Goal: Information Seeking & Learning: Learn about a topic

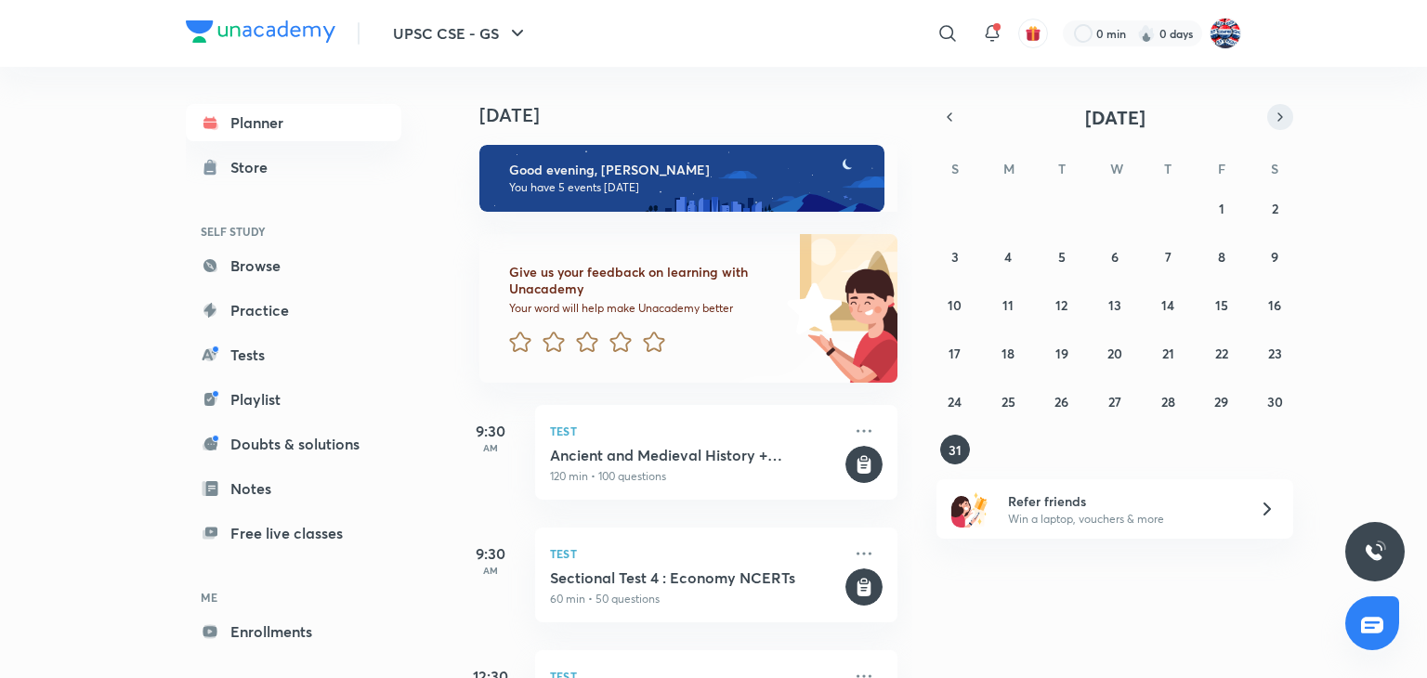
click at [703, 116] on button "button" at bounding box center [1280, 117] width 26 height 26
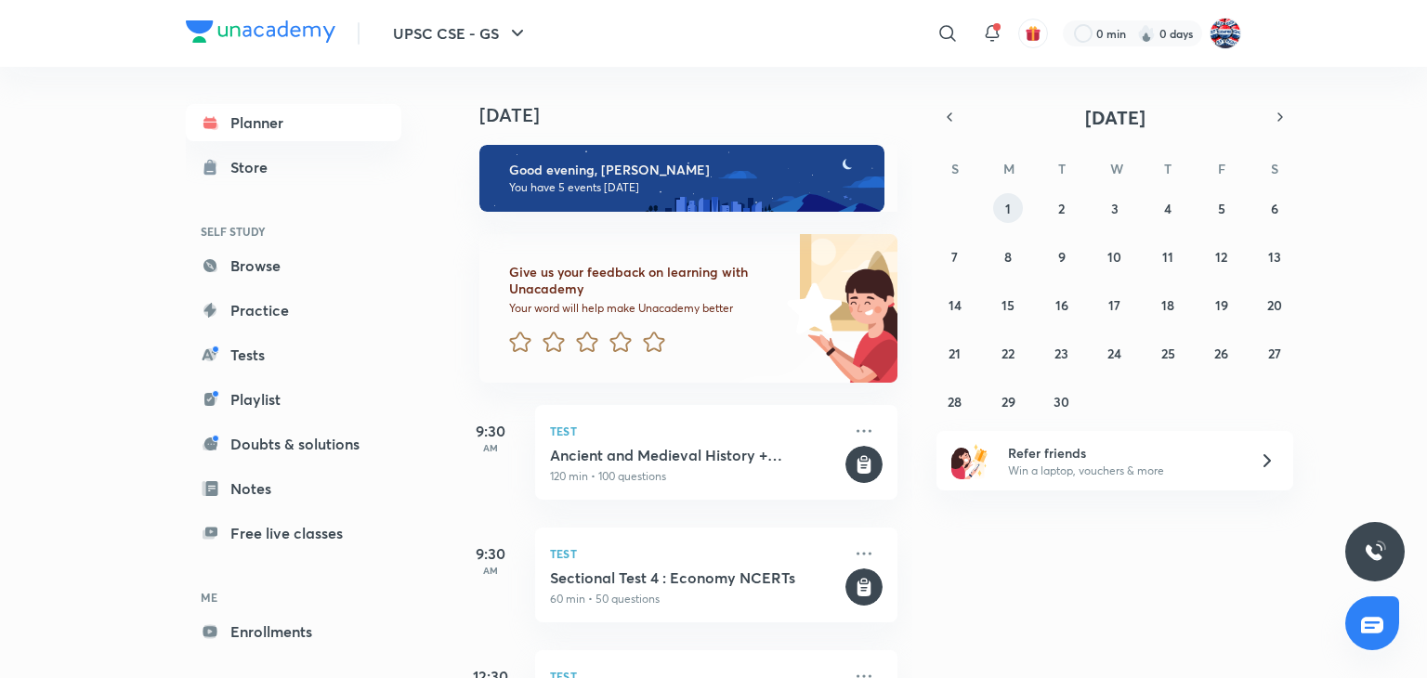
click at [703, 215] on abbr "1" at bounding box center [1008, 209] width 6 height 18
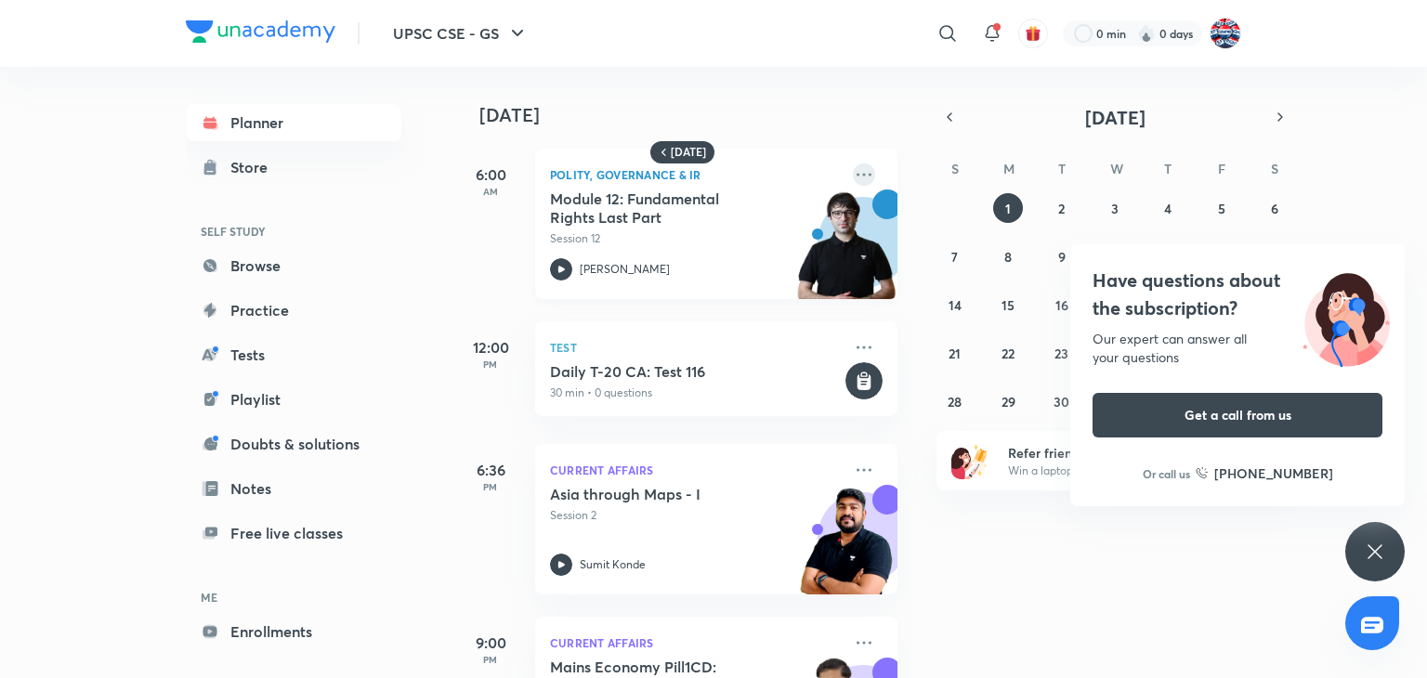
click at [703, 164] on icon at bounding box center [864, 174] width 22 height 22
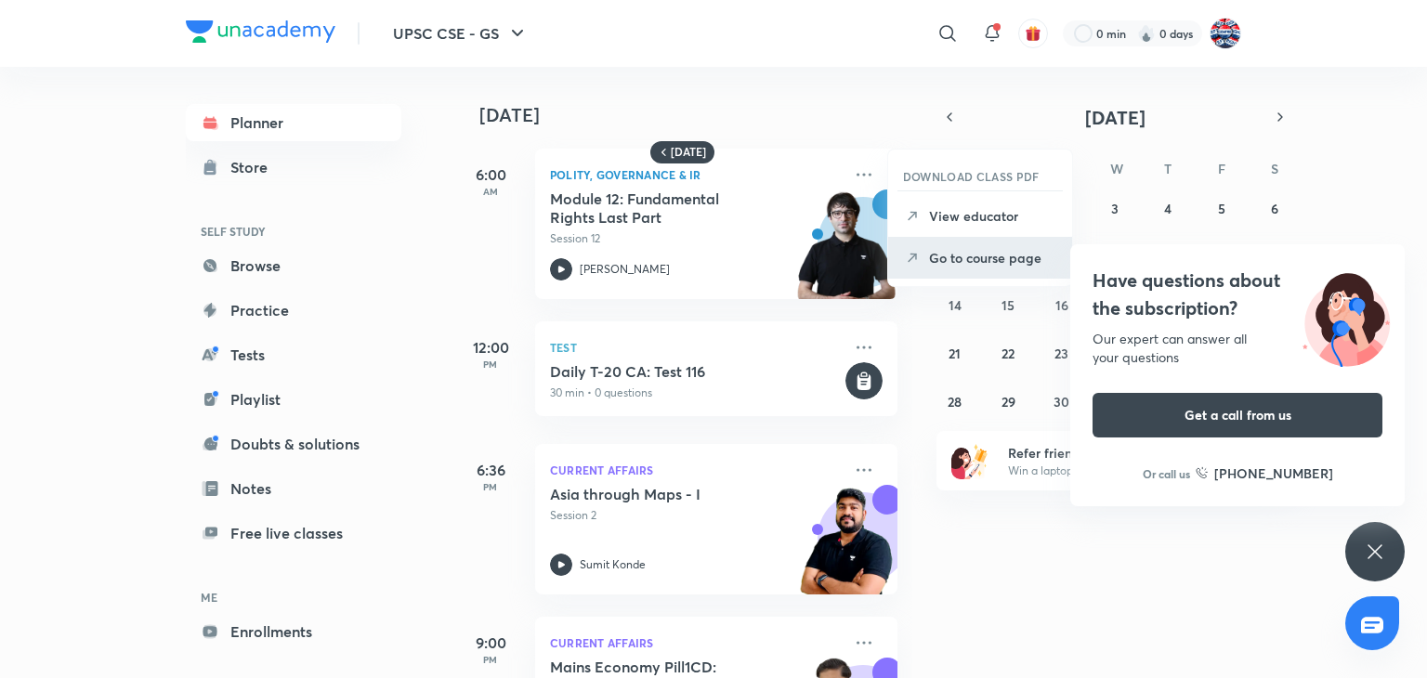
click at [703, 263] on p "Go to course page" at bounding box center [993, 258] width 128 height 20
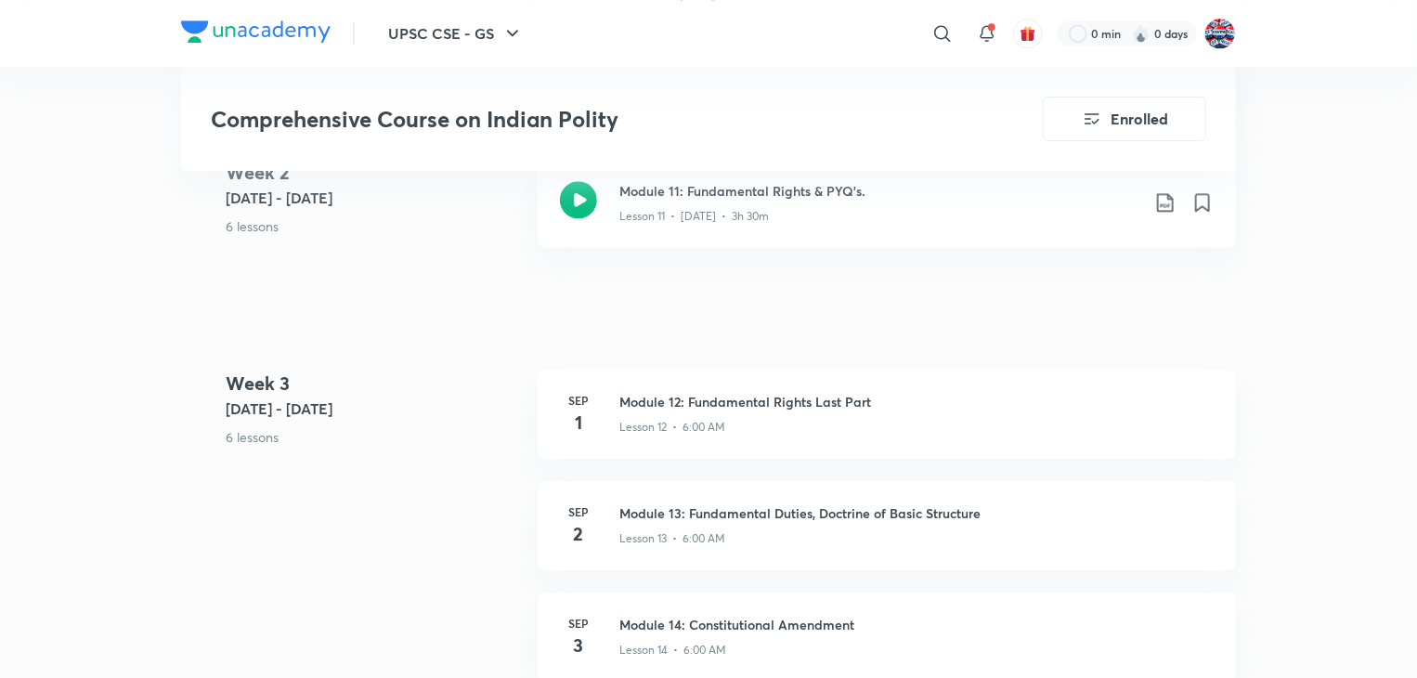
scroll to position [2229, 0]
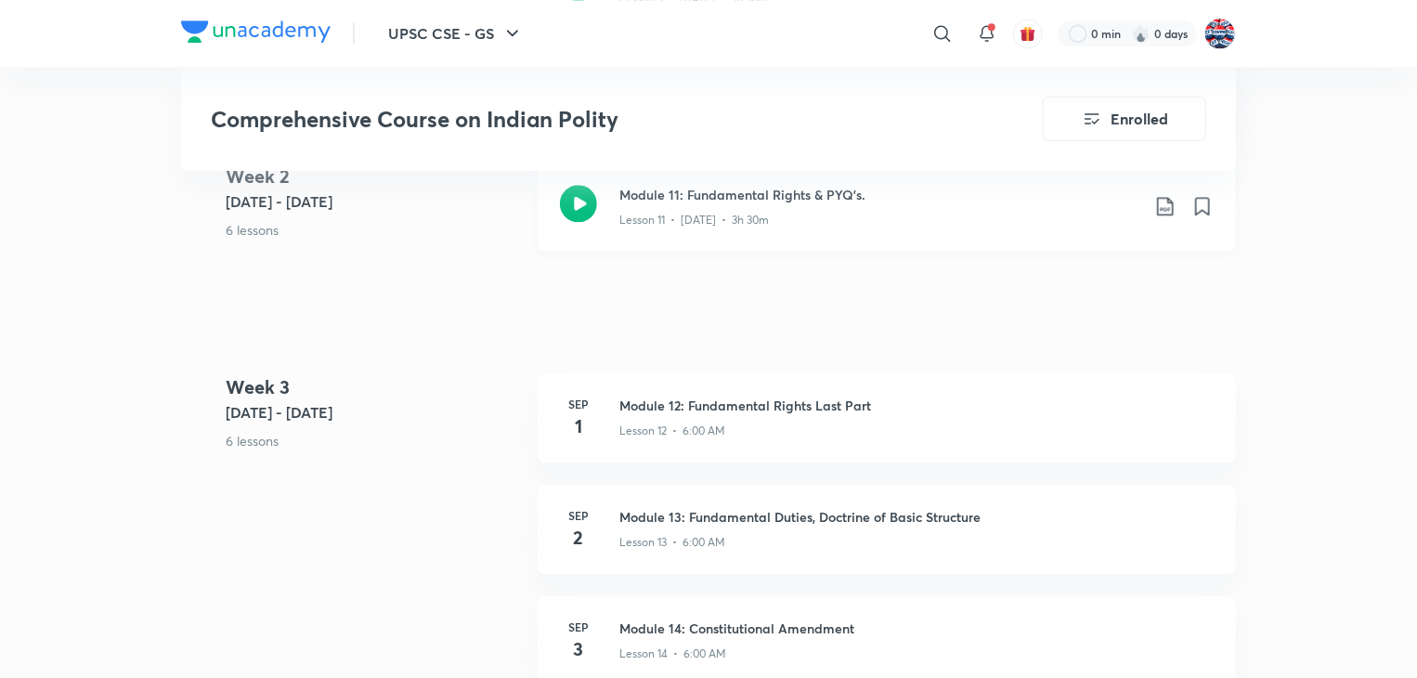
click at [583, 211] on icon at bounding box center [578, 203] width 37 height 37
click at [301, 46] on div at bounding box center [256, 33] width 150 height 27
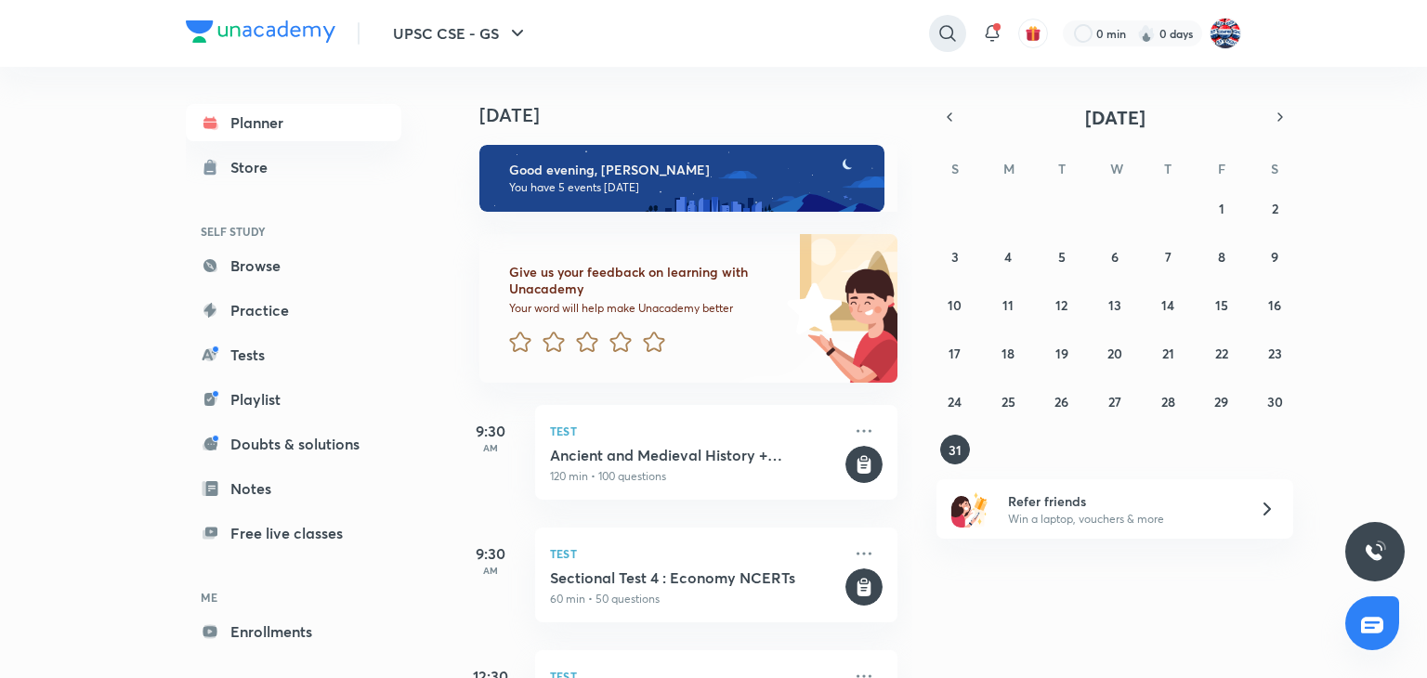
click at [945, 34] on icon at bounding box center [947, 33] width 22 height 22
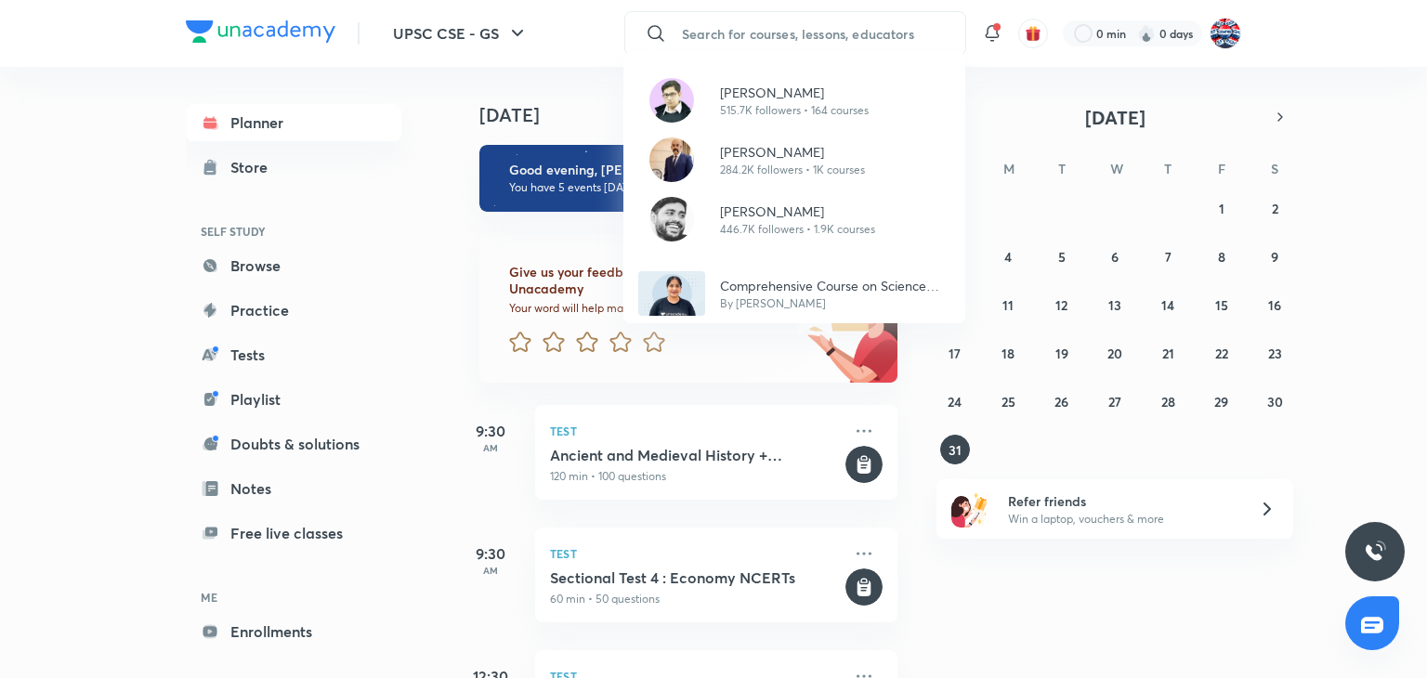
type input "p"
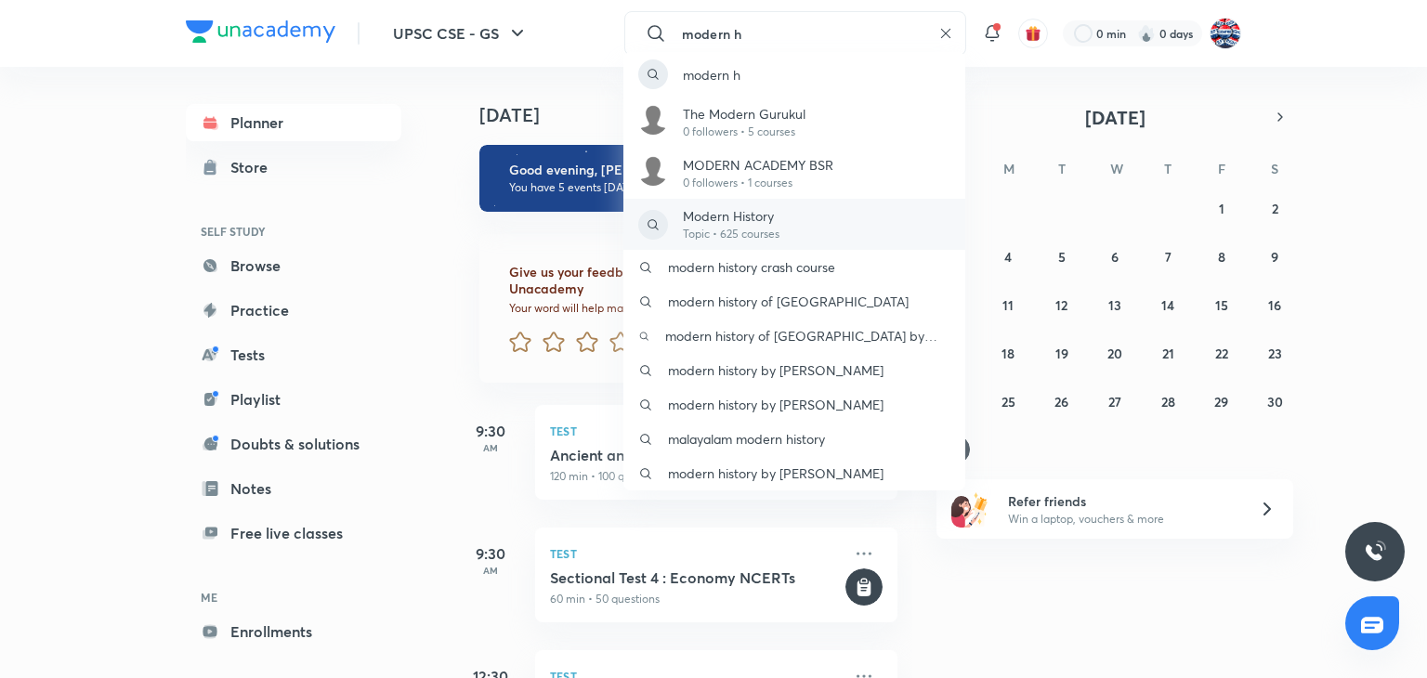
type input "modern h"
click at [814, 226] on div "Modern History Topic • 625 courses" at bounding box center [794, 224] width 342 height 51
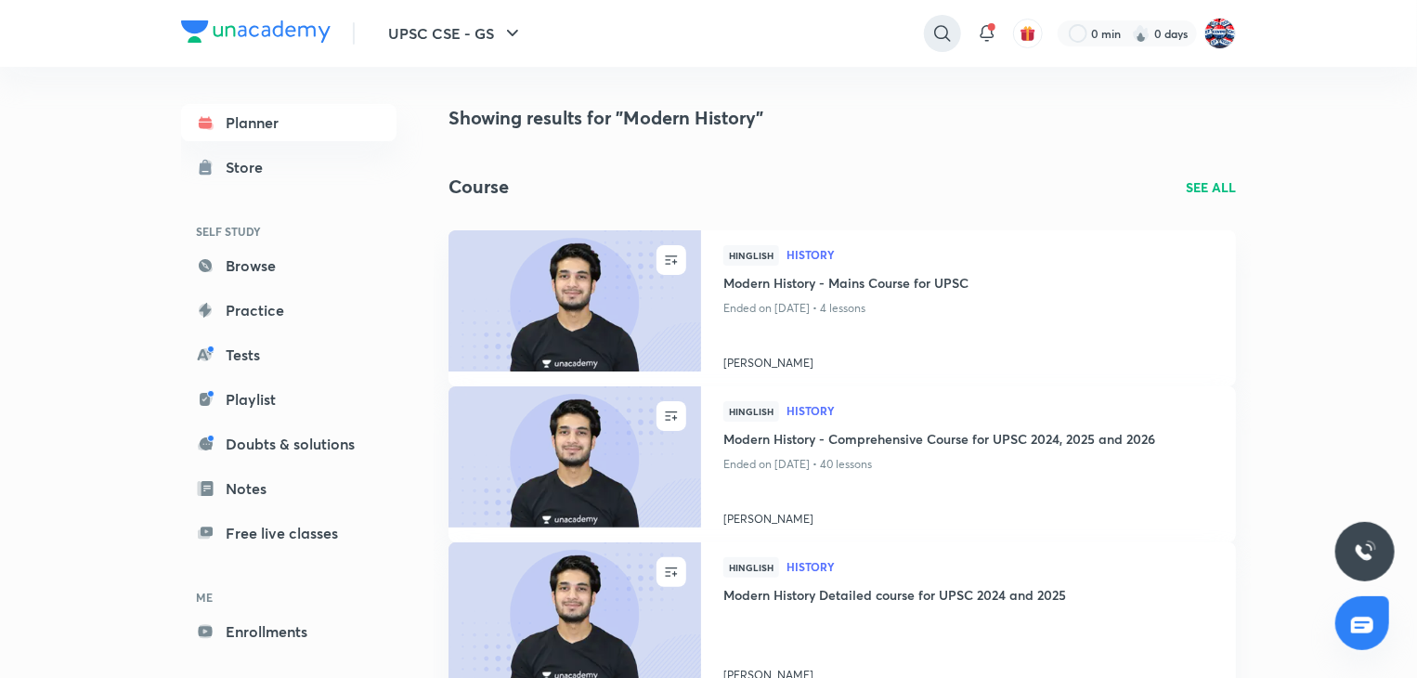
click at [944, 33] on icon at bounding box center [943, 33] width 22 height 22
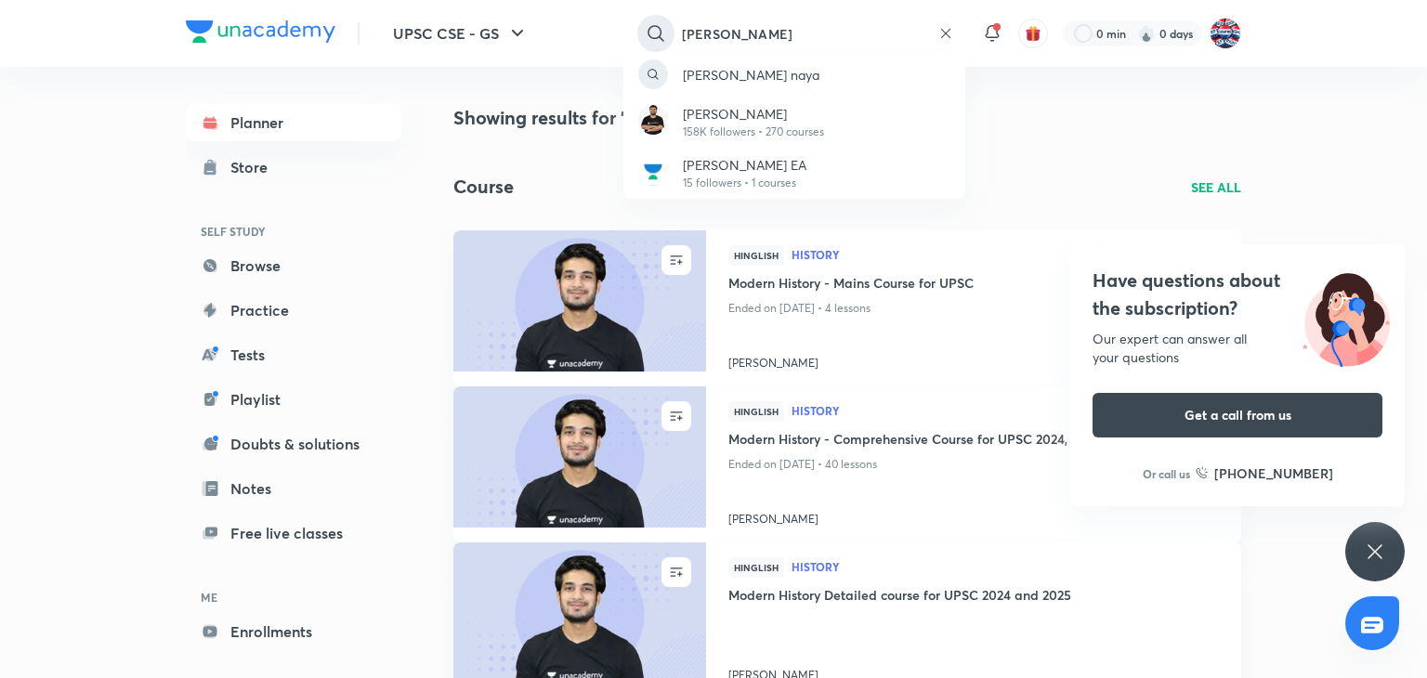
type input "[PERSON_NAME]"
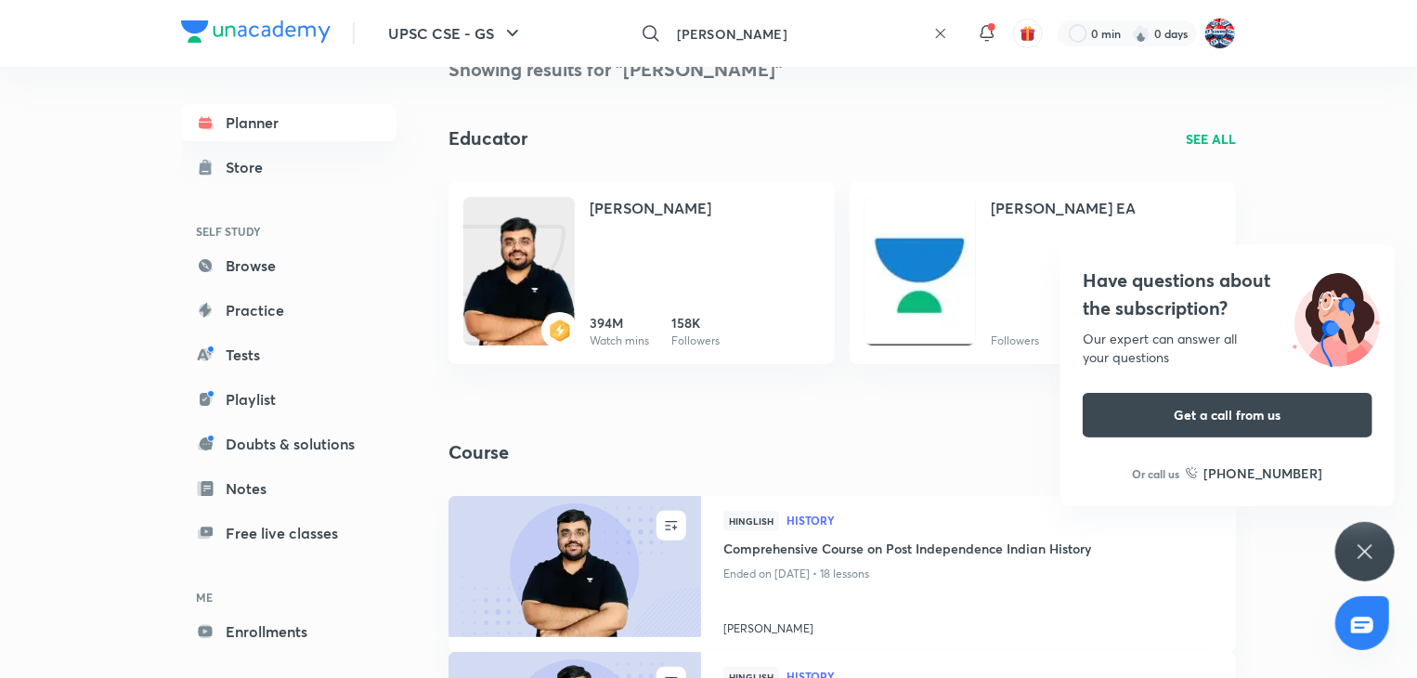
scroll to position [13, 0]
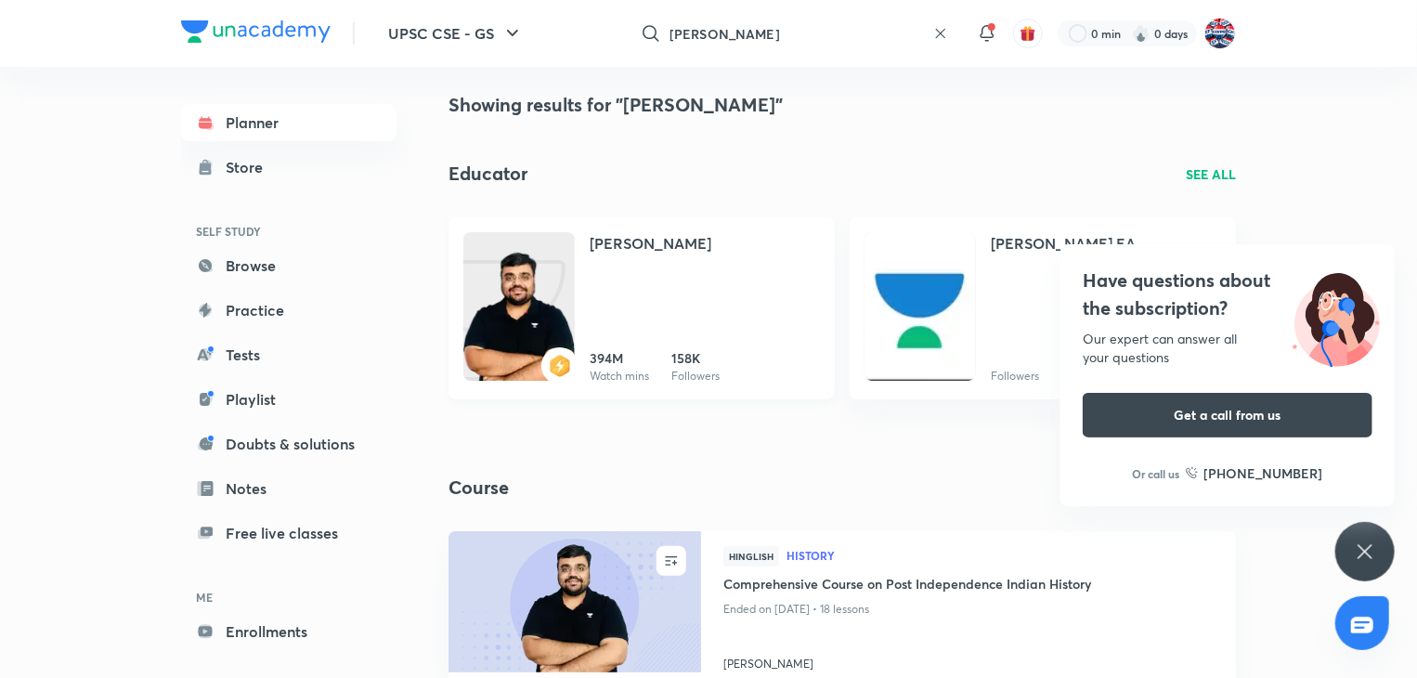
click at [627, 245] on h4 "[PERSON_NAME]" at bounding box center [651, 243] width 122 height 22
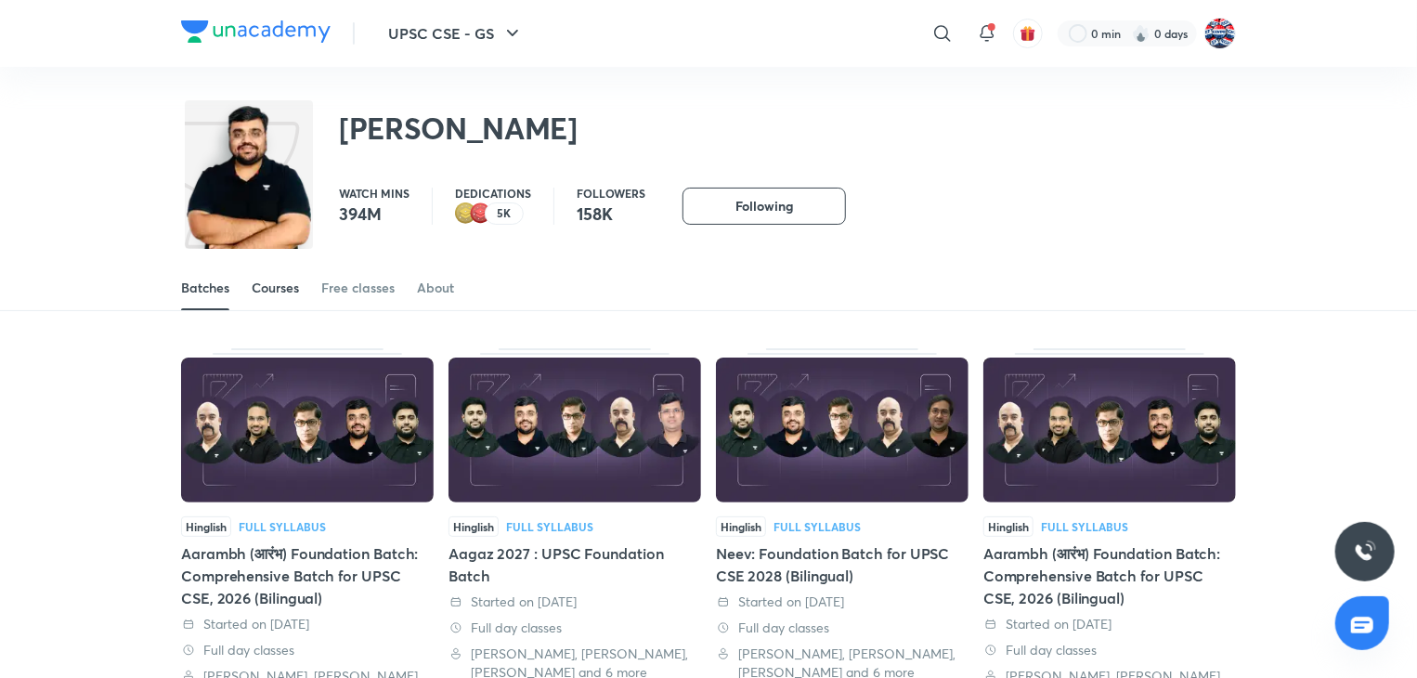
click at [274, 282] on div "Courses" at bounding box center [275, 288] width 47 height 19
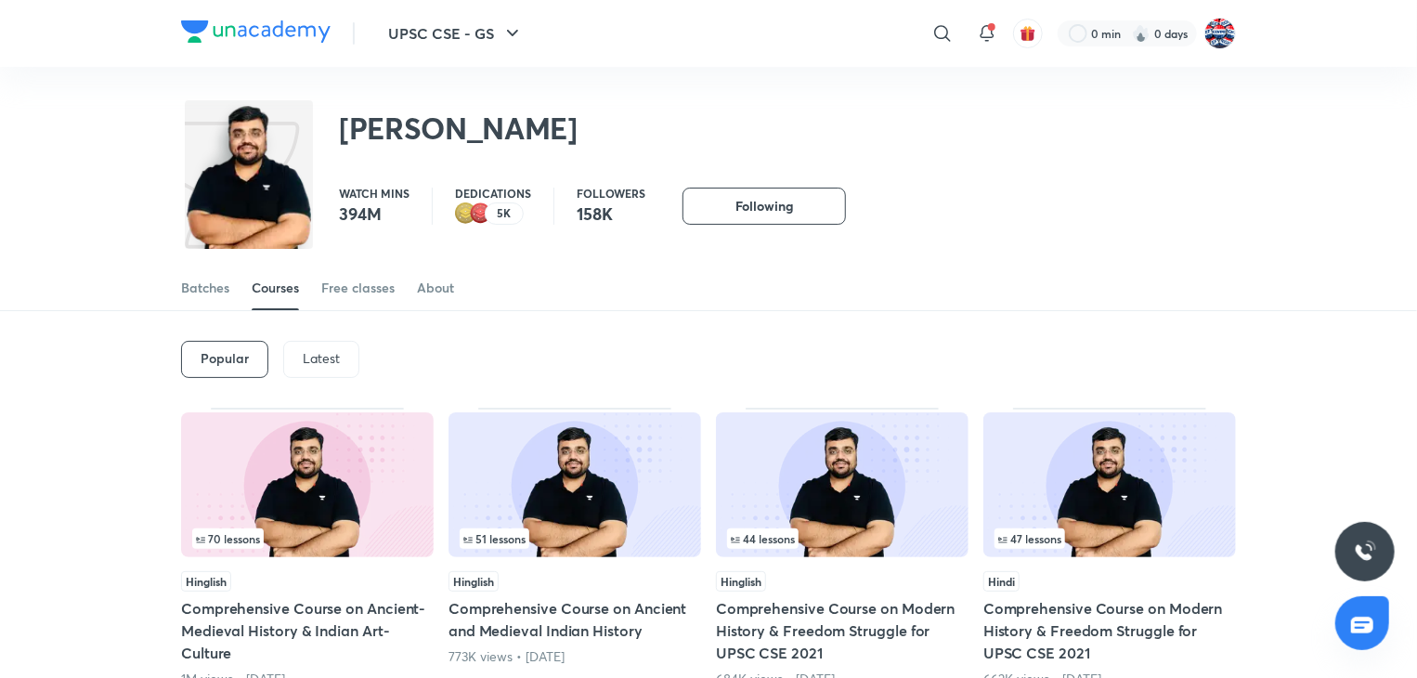
click at [338, 356] on p "Latest" at bounding box center [321, 358] width 37 height 15
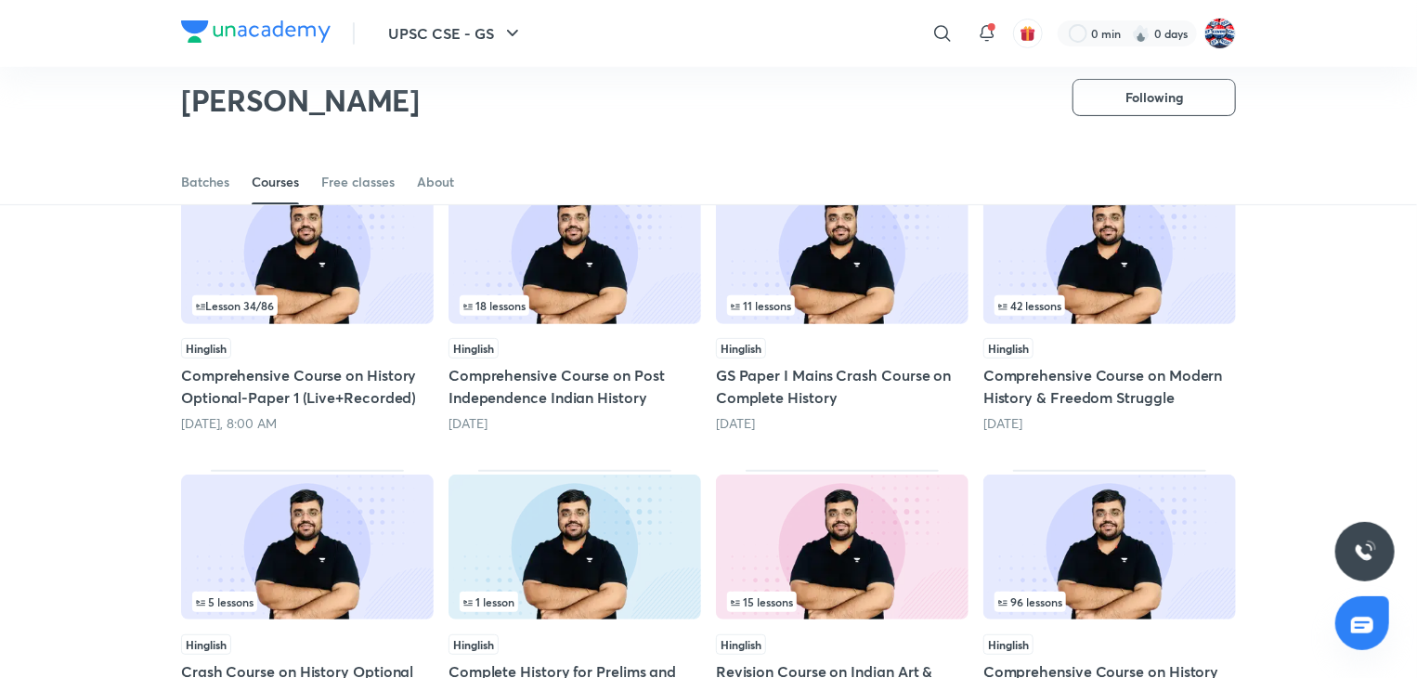
scroll to position [178, 0]
click at [1118, 388] on h5 "Comprehensive Course on Modern History & Freedom Struggle" at bounding box center [1110, 385] width 253 height 45
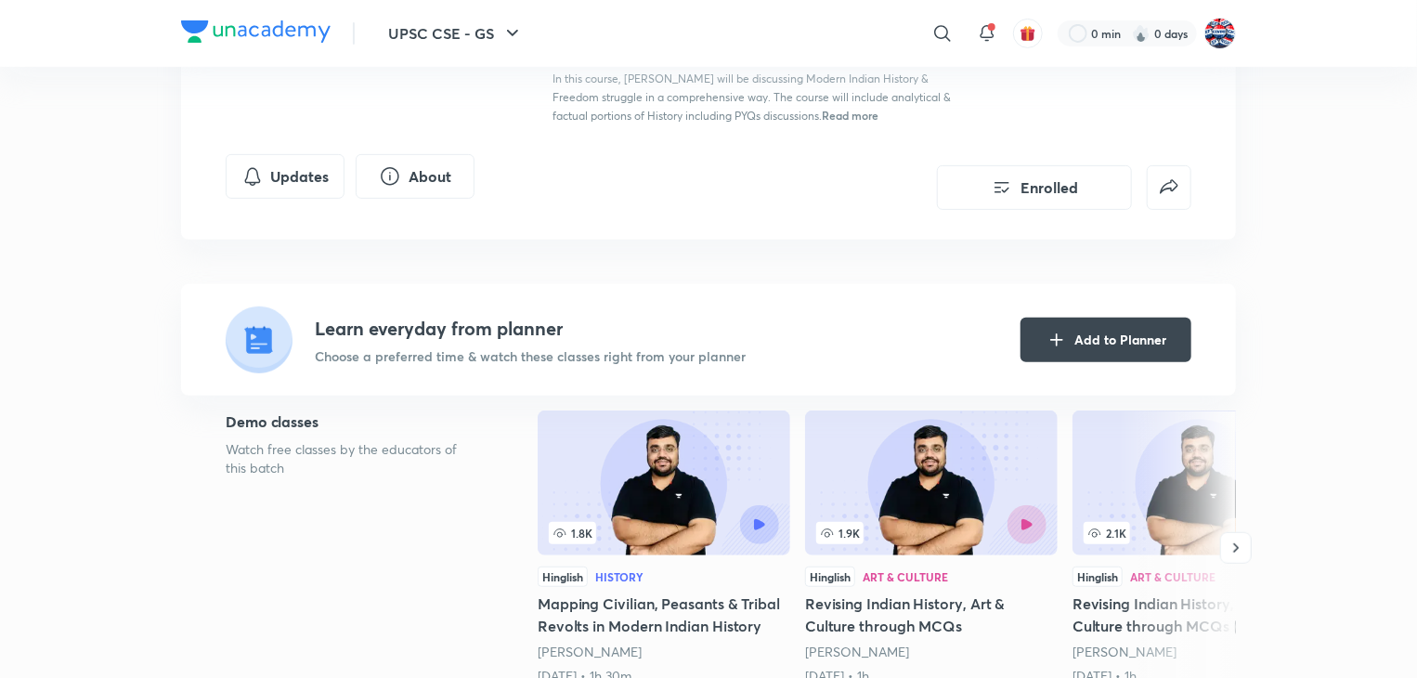
scroll to position [312, 0]
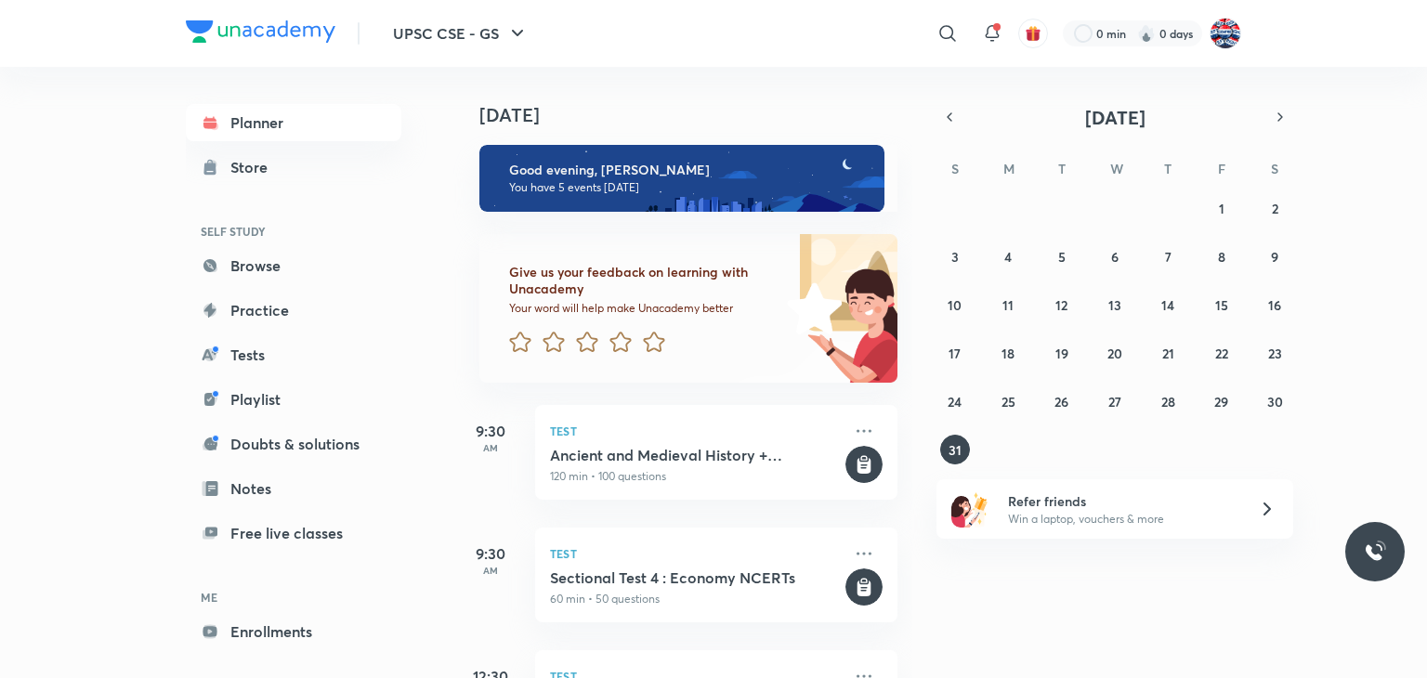
scroll to position [398, 0]
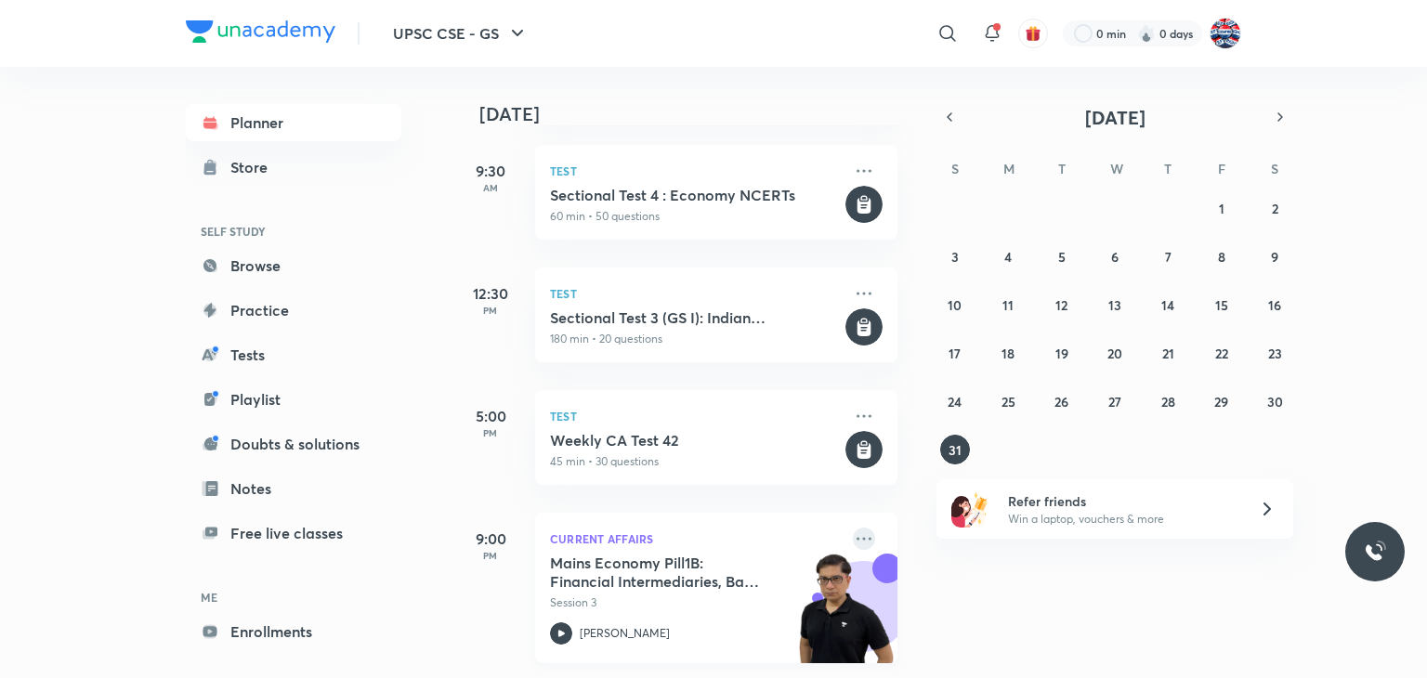
click at [856, 537] on icon at bounding box center [863, 538] width 15 height 3
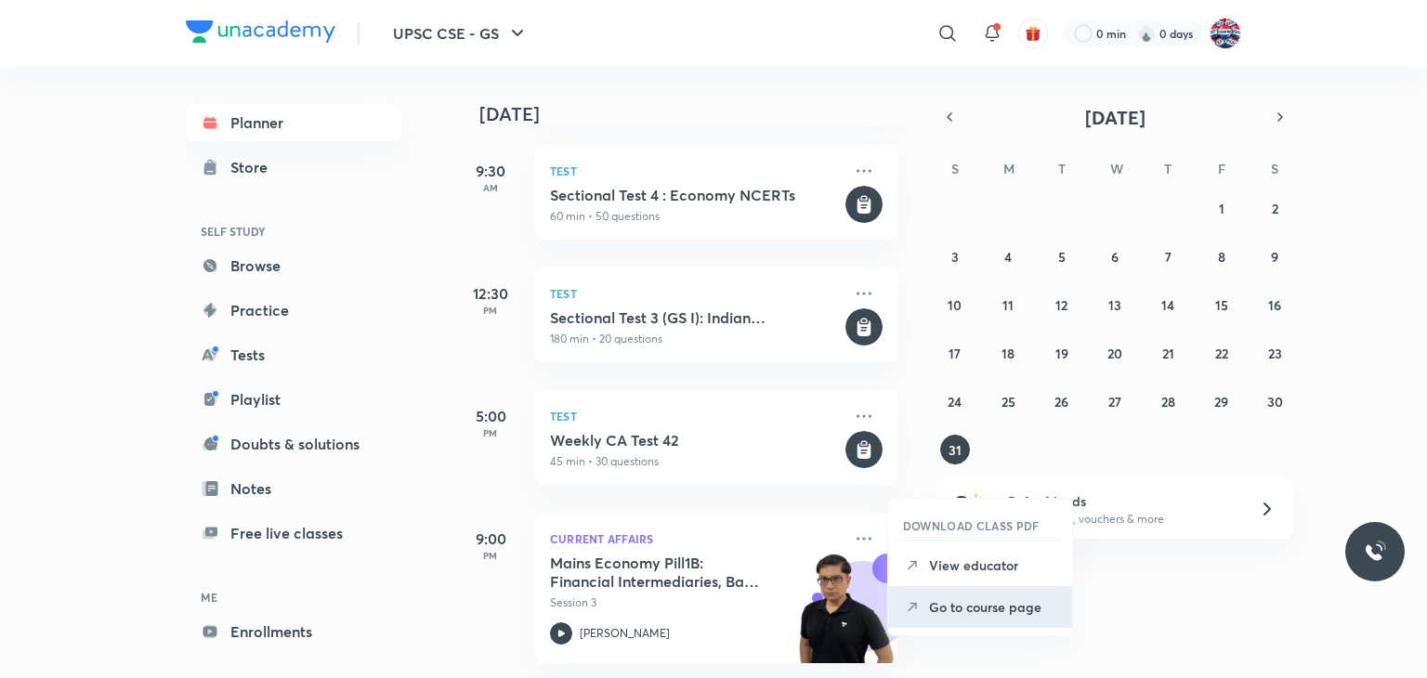
click at [970, 597] on p "Go to course page" at bounding box center [993, 607] width 128 height 20
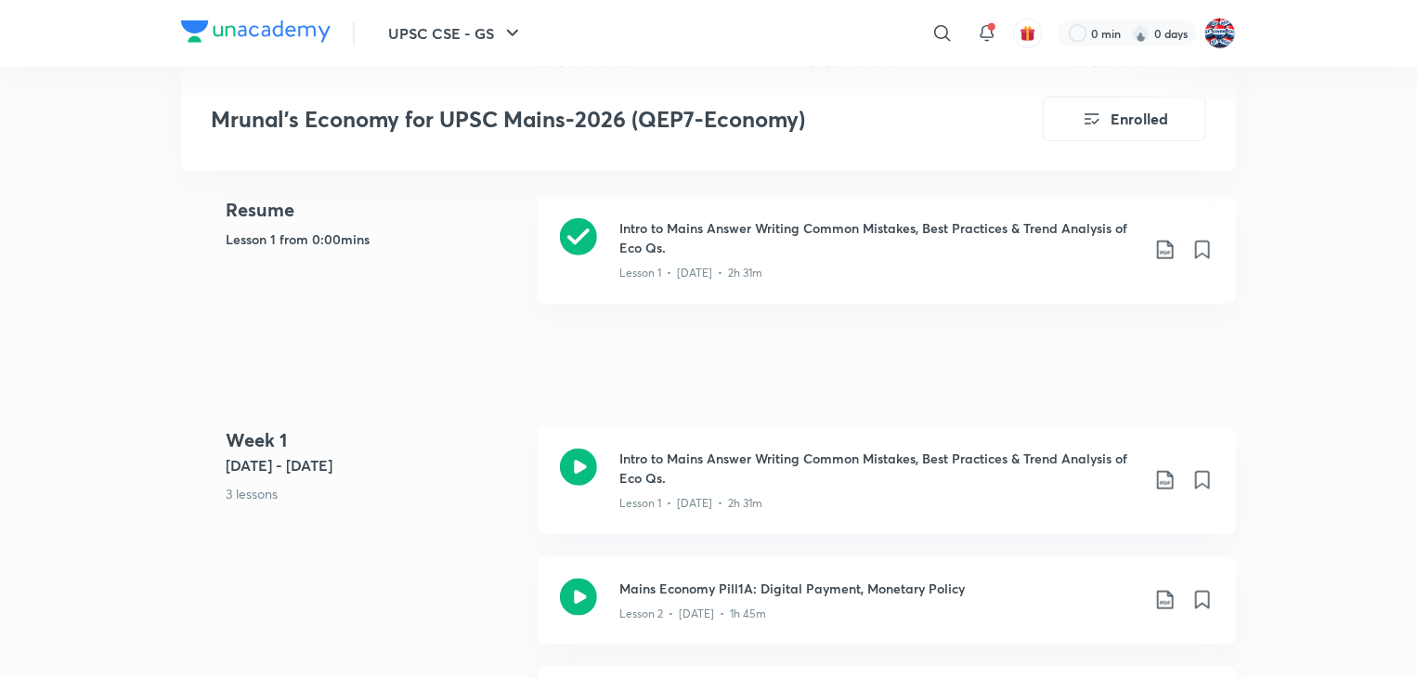
scroll to position [761, 0]
click at [571, 458] on icon at bounding box center [578, 466] width 37 height 37
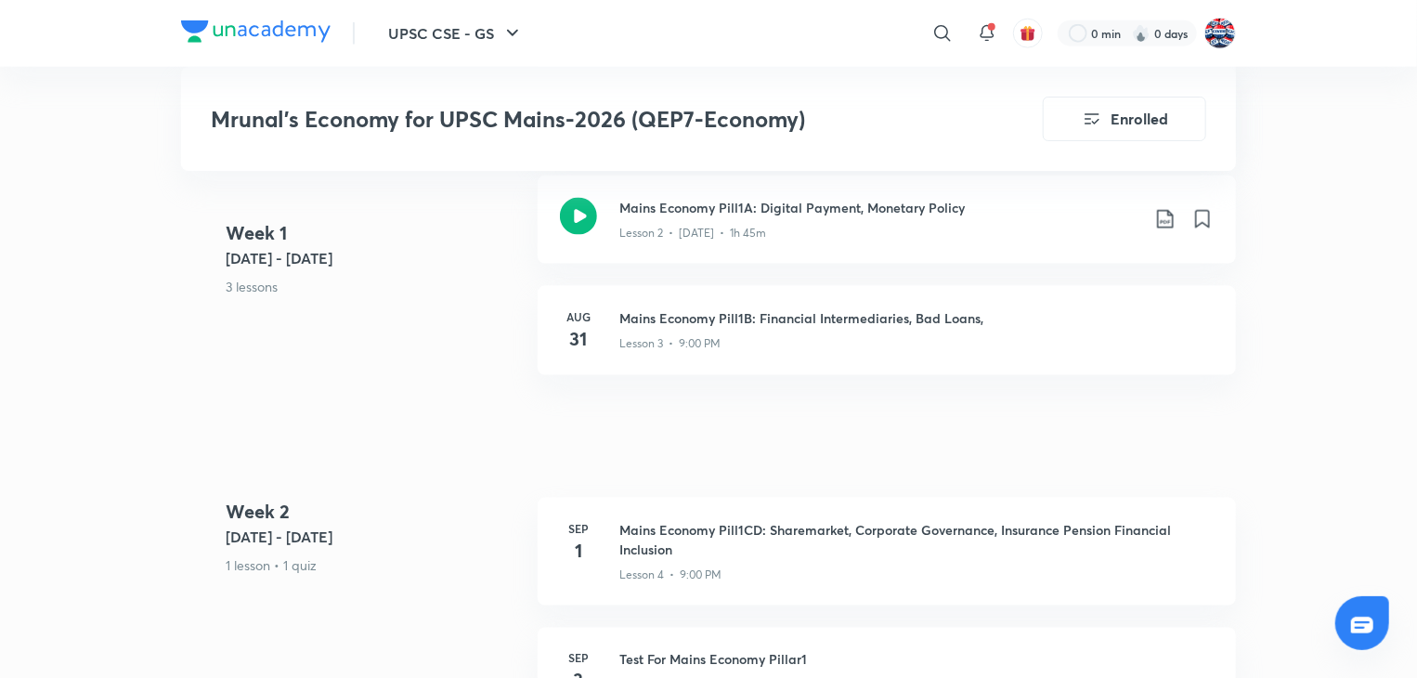
scroll to position [1169, 0]
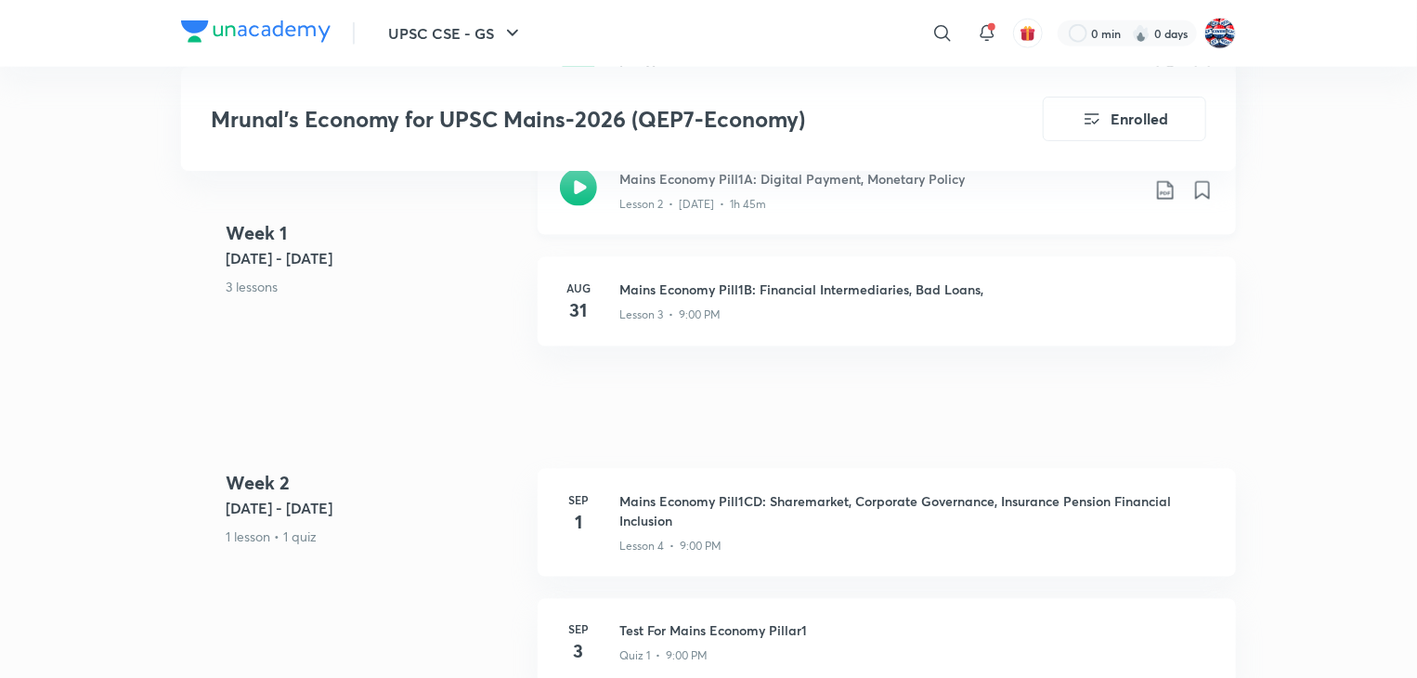
click at [659, 190] on div "Lesson 2 • Aug 29 • 1h 45m" at bounding box center [880, 201] width 520 height 24
